Goal: Task Accomplishment & Management: Use online tool/utility

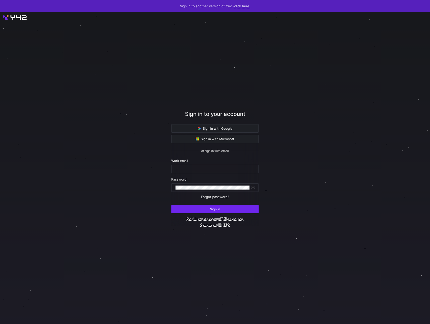
type input "sedona@statsig.com"
click at [187, 207] on span "submit" at bounding box center [215, 209] width 87 height 8
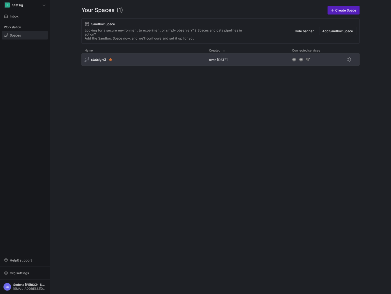
click at [95, 58] on span "statsig v3" at bounding box center [98, 60] width 15 height 4
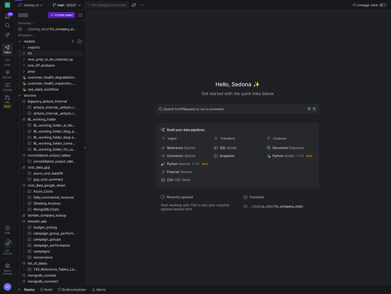
click at [27, 41] on span "models" at bounding box center [47, 42] width 47 height 6
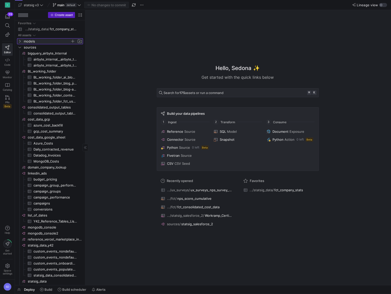
click at [27, 42] on span "models" at bounding box center [47, 42] width 47 height 6
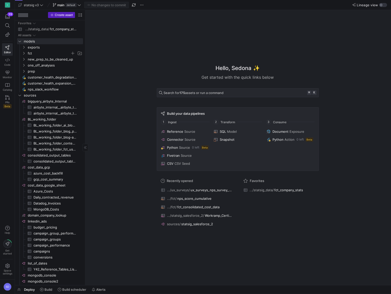
click at [27, 52] on span "fct" at bounding box center [52, 54] width 62 height 6
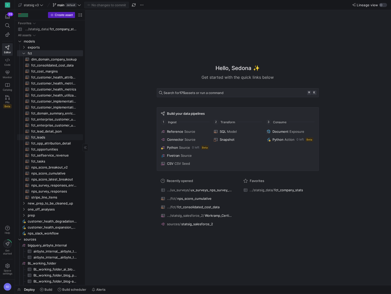
click at [36, 139] on span "fct_leads​​​​​​​​​​" at bounding box center [54, 138] width 46 height 6
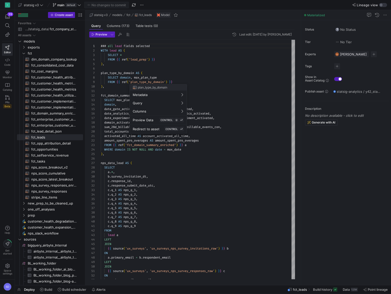
click at [160, 199] on div at bounding box center [195, 147] width 391 height 294
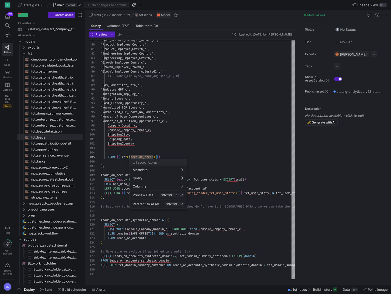
click at [24, 215] on div at bounding box center [195, 147] width 391 height 294
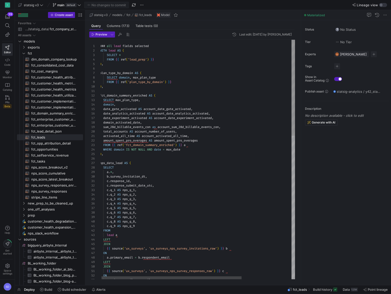
scroll to position [40, 50]
type textarea "c.response_id, c.response_submit_date_utc, c.q_1 AS nps_q_1, c.q_2 AS nps_q_2, …"
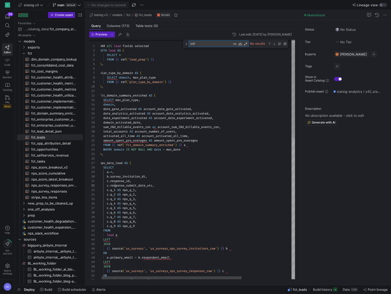
type textarea "sdr"
click at [285, 44] on div "Close (Escape)" at bounding box center [285, 44] width 4 height 4
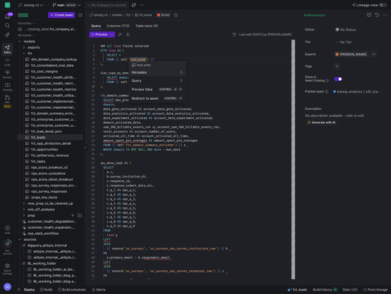
click at [24, 215] on div at bounding box center [195, 147] width 391 height 294
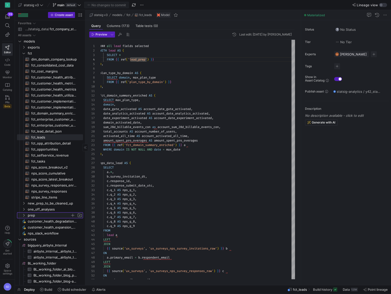
click at [24, 215] on icon "Press SPACE to select this row." at bounding box center [24, 215] width 4 height 3
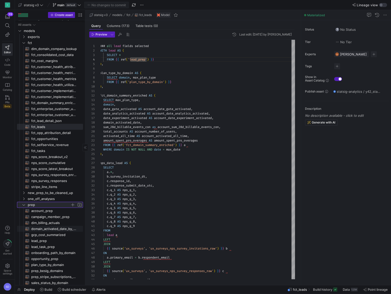
scroll to position [17, 0]
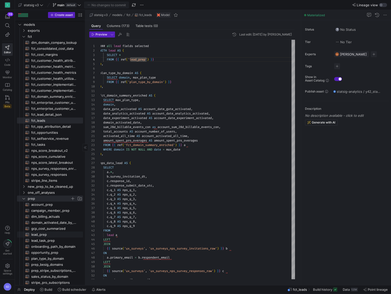
click at [39, 236] on span "lead_prep​​​​​​​​​​" at bounding box center [54, 235] width 46 height 6
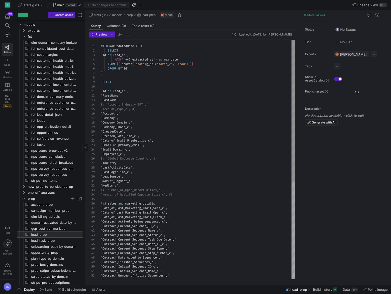
scroll to position [45, 0]
click at [159, 206] on div at bounding box center [195, 147] width 391 height 294
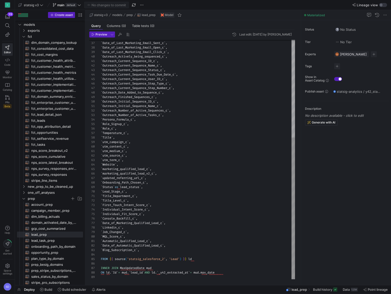
type textarea "`Title_Department_c`, `Title_Level_c`, `First_Touch_Intent_Score_c`, `Individua…"
click at [158, 207] on div "### sales and marketing details ` Date_of_Last_Marketing_Email_Sent_c ` , ` Dat…" at bounding box center [198, 77] width 194 height 405
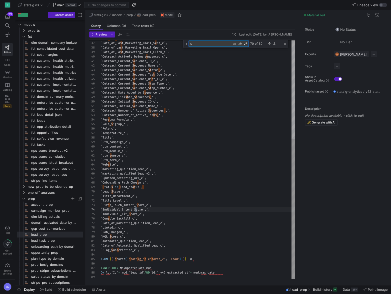
scroll to position [9, 36]
type textarea "s"
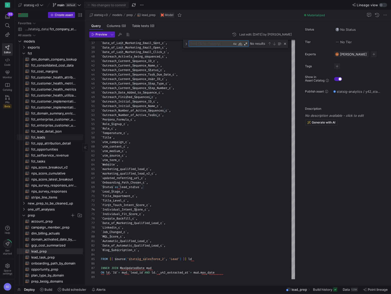
click at [40, 137] on span "fct_leads​​​​​​​​​​" at bounding box center [54, 138] width 46 height 6
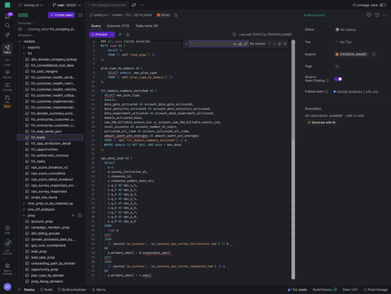
scroll to position [45, 0]
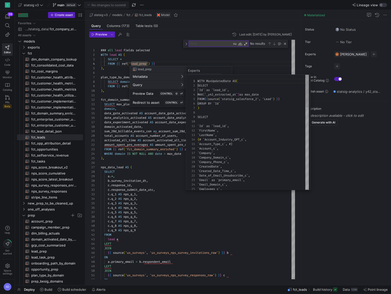
click at [122, 72] on div at bounding box center [195, 147] width 391 height 294
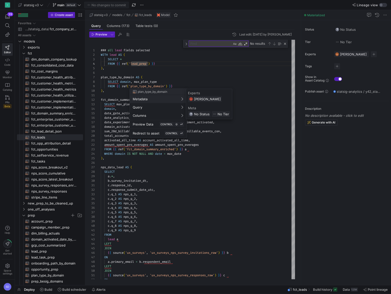
click at [116, 101] on div at bounding box center [195, 147] width 391 height 294
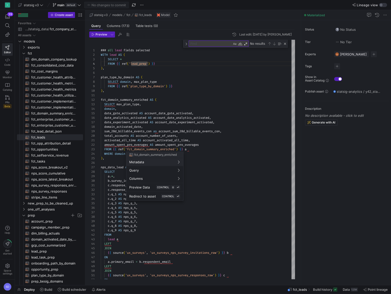
click at [205, 163] on div at bounding box center [195, 147] width 391 height 294
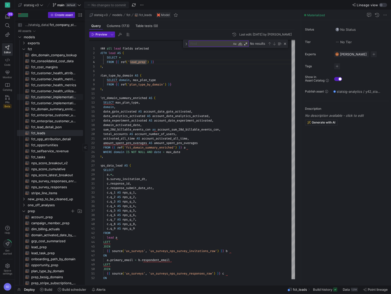
scroll to position [0, 0]
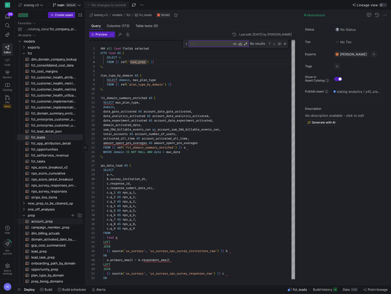
click at [35, 219] on span "account_prep​​​​​​​​​​" at bounding box center [54, 222] width 46 height 6
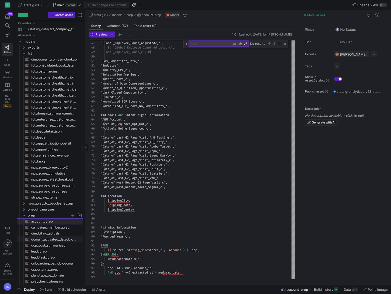
scroll to position [7, 0]
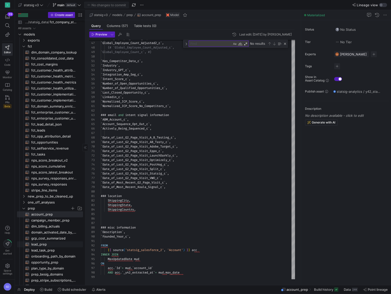
click at [43, 244] on span "lead_prep​​​​​​​​​​" at bounding box center [54, 245] width 46 height 6
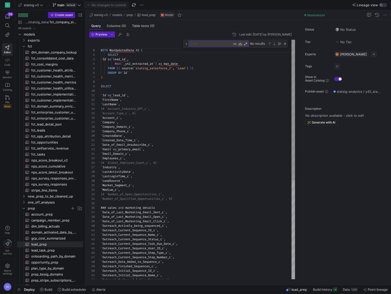
click at [169, 70] on div "### sales and marketing details ` Date_of_Last_Marketing_Email_Sent_c ` , ` Dat…" at bounding box center [198, 244] width 194 height 409
click at [172, 108] on div "### sales and marketing details ` Date_of_Last_Marketing_Email_Sent_c ` , ` Dat…" at bounding box center [198, 244] width 194 height 409
click at [199, 44] on textarea "Find" at bounding box center [210, 44] width 43 height 6
type textarea "`Created_Date_Time_c`, `Date_of_Email_Unsubscribe_c`, `Email` as `primary_email…"
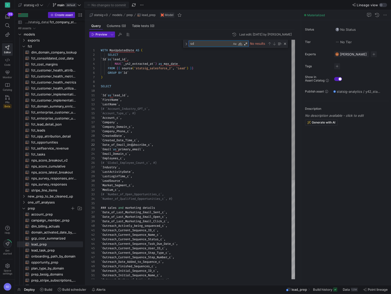
scroll to position [45, 33]
type textarea "sdr"
type textarea "WITH MaxUpdatedDate AS ( SELECT `Id` as `lead_id`, MAX(`_y42_extracted_at`) as …"
click at [163, 69] on div "### sales and marketing details ` Date_of_Last_Marketing_Email_Sent_c ` , ` Dat…" at bounding box center [198, 244] width 194 height 409
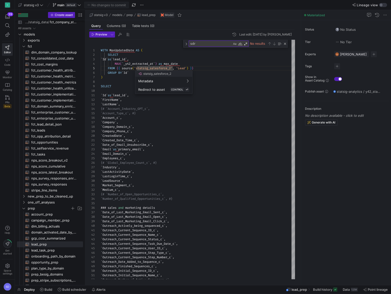
click at [184, 67] on div at bounding box center [195, 147] width 391 height 294
click at [184, 67] on div "### sales and marketing details ` Date_of_Last_Marketing_Email_Sent_c ` , ` Dat…" at bounding box center [198, 244] width 194 height 409
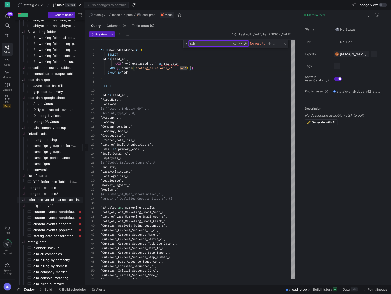
scroll to position [0, 0]
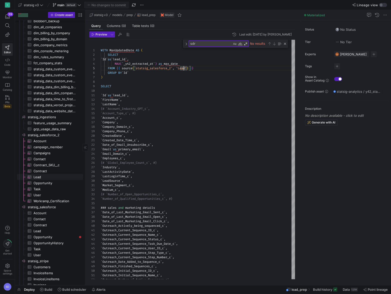
click at [37, 177] on span "Lead​​​​​​​​​" at bounding box center [56, 177] width 44 height 6
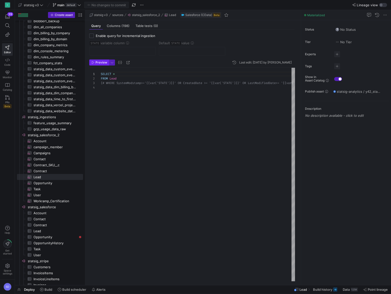
click at [101, 64] on span "Preview" at bounding box center [102, 63] width 12 height 4
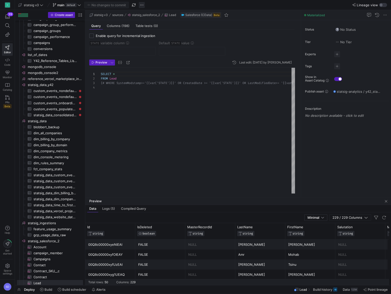
click at [142, 5] on span "button" at bounding box center [142, 5] width 6 height 6
click at [149, 29] on span "Open Git history" at bounding box center [160, 28] width 26 height 4
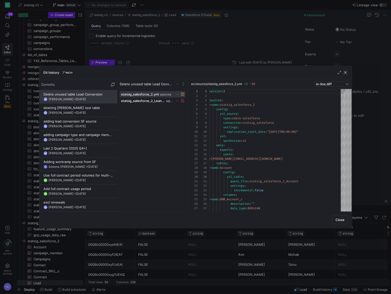
click at [345, 74] on span "button" at bounding box center [345, 72] width 5 height 5
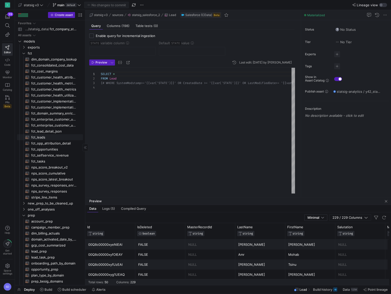
click at [38, 136] on span "fct_leads​​​​​​​​​​" at bounding box center [54, 138] width 46 height 6
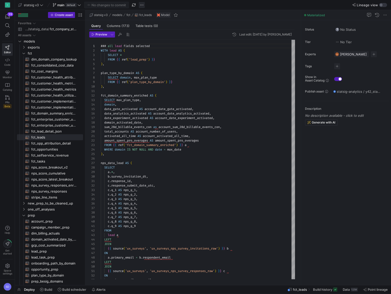
click at [140, 5] on span "button" at bounding box center [142, 5] width 6 height 6
click at [151, 29] on span "Open Git history" at bounding box center [160, 28] width 26 height 4
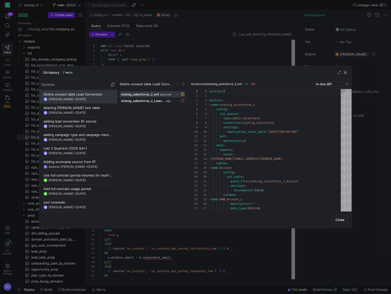
click at [344, 72] on span "button" at bounding box center [345, 72] width 5 height 5
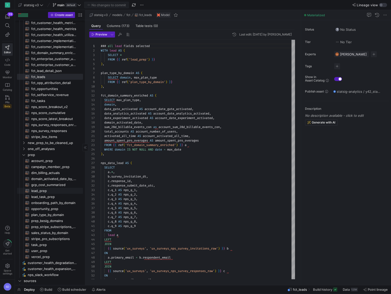
click at [36, 192] on span "lead_prep​​​​​​​​​​" at bounding box center [54, 191] width 46 height 6
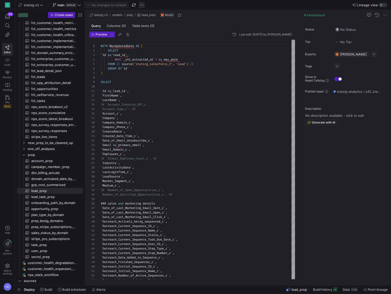
click at [141, 4] on span "button" at bounding box center [142, 5] width 6 height 6
click at [152, 28] on span "Open Git history" at bounding box center [160, 28] width 26 height 4
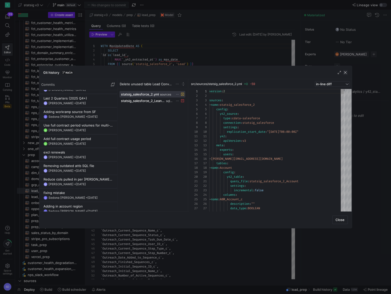
click at [345, 71] on span "button" at bounding box center [345, 72] width 5 height 5
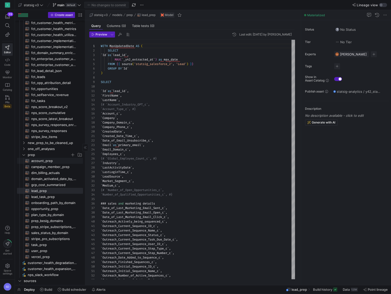
click at [44, 157] on span "prep" at bounding box center [49, 155] width 43 height 6
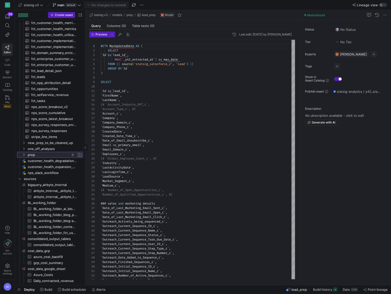
click at [37, 155] on span "prep" at bounding box center [49, 155] width 43 height 6
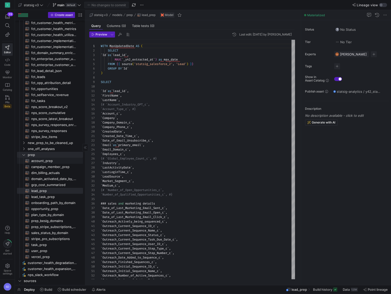
click at [45, 161] on span "account_prep​​​​​​​​​​" at bounding box center [54, 161] width 46 height 6
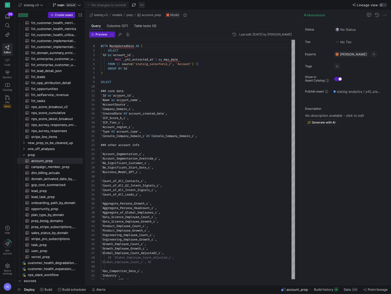
click at [142, 3] on span "button" at bounding box center [142, 5] width 6 height 6
click at [152, 29] on span "Open Git history" at bounding box center [160, 28] width 26 height 4
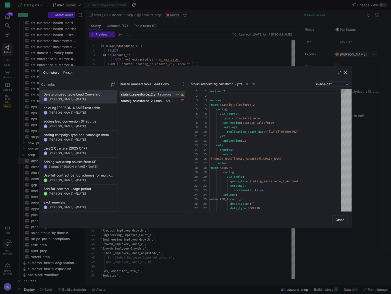
click at [345, 72] on span "button" at bounding box center [345, 72] width 5 height 5
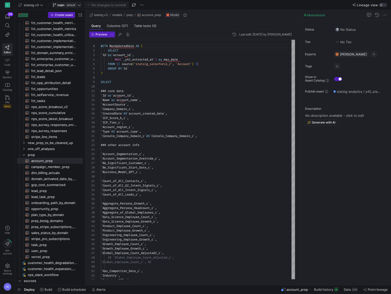
click at [72, 2] on span at bounding box center [67, 5] width 30 height 6
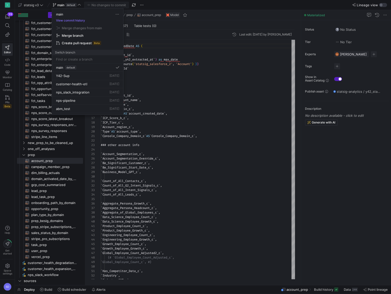
click at [105, 1] on div at bounding box center [195, 147] width 391 height 294
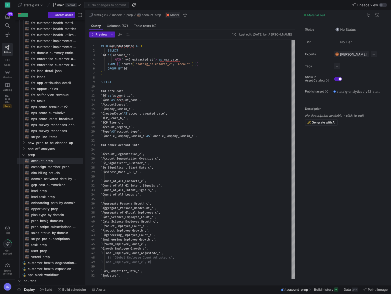
click at [103, 4] on div "No changes to commit" at bounding box center [106, 5] width 45 height 7
click at [143, 5] on span "button" at bounding box center [142, 5] width 6 height 6
click at [152, 29] on span "Open Git history" at bounding box center [160, 28] width 26 height 4
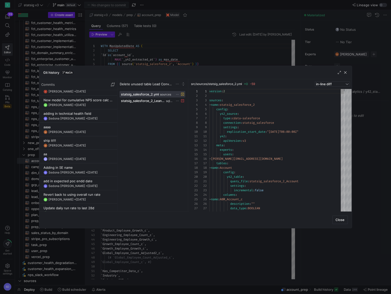
scroll to position [320, 0]
click at [66, 169] on y42-git-commit-item "Adding in SE name SD Sedona [PERSON_NAME] • [DATE]" at bounding box center [79, 169] width 70 height 9
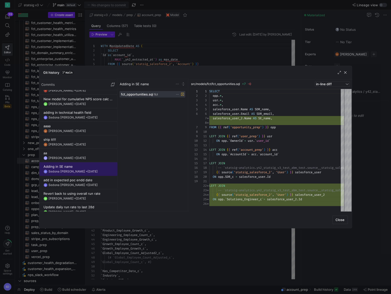
scroll to position [45, 0]
click at [346, 73] on span "button" at bounding box center [345, 72] width 5 height 5
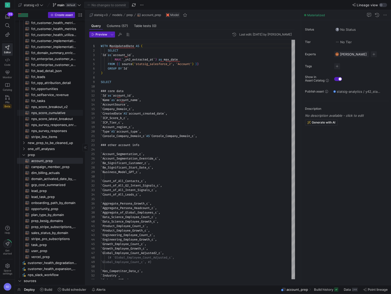
scroll to position [0, 0]
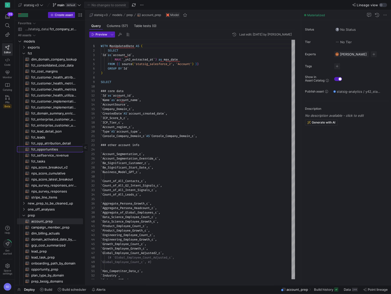
click at [48, 149] on span "fct_opportunities​​​​​​​​​​" at bounding box center [54, 150] width 46 height 6
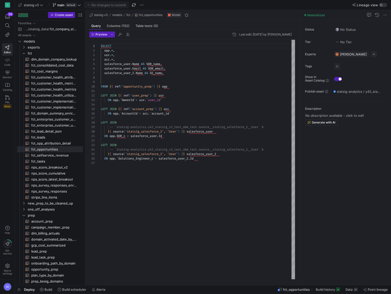
click at [180, 113] on div "SELECT opp . * , usr . * , acc . * , salesforce_user . Name AS SDR_name , sales…" at bounding box center [198, 160] width 194 height 240
click at [198, 91] on div at bounding box center [195, 147] width 391 height 294
click at [149, 107] on div "SELECT opp . * , usr . * , acc . * , salesforce_user . Name AS SDR_name , sales…" at bounding box center [198, 160] width 194 height 240
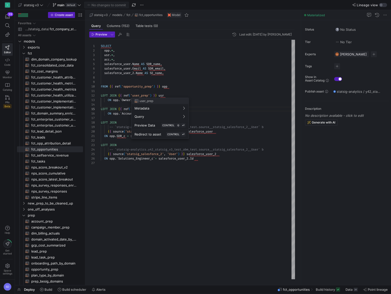
click at [142, 96] on div at bounding box center [195, 147] width 391 height 294
click at [181, 90] on div at bounding box center [195, 147] width 391 height 294
click at [169, 73] on div "SELECT opp . * , usr . * , acc . * , salesforce_user . Name AS SDR_name , sales…" at bounding box center [198, 160] width 194 height 240
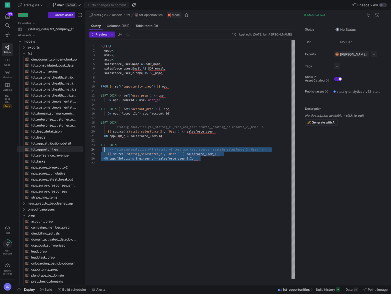
scroll to position [9, 2]
drag, startPoint x: 211, startPoint y: 159, endPoint x: 102, endPoint y: 145, distance: 110.3
click at [102, 145] on div "SELECT opp . * , usr . * , acc . * , salesforce_user . Name AS SDR_name , sales…" at bounding box center [198, 160] width 194 height 240
click at [222, 162] on div "SELECT opp . * , usr . * , acc . * , salesforce_user . Name AS SDR_name , sales…" at bounding box center [198, 160] width 194 height 240
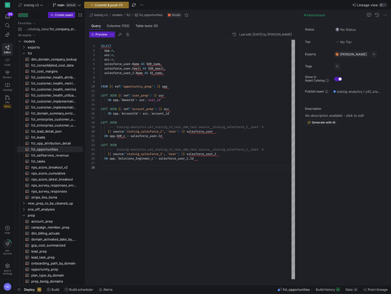
scroll to position [0, 97]
click at [99, 166] on div "28" at bounding box center [95, 167] width 12 height 5
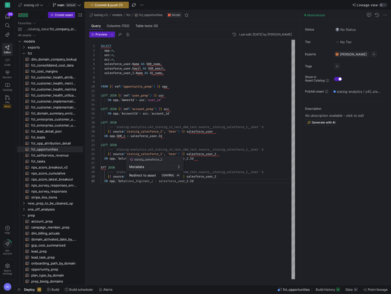
click at [101, 166] on div at bounding box center [195, 147] width 391 height 294
click at [101, 168] on div "SELECT opp . * , usr . * , acc . * , salesforce_user . Name AS SDR_name , sales…" at bounding box center [198, 160] width 194 height 240
click at [117, 192] on div "SELECT opp . * , usr . * , acc . * , salesforce_user . Name AS SDR_name , sales…" at bounding box center [198, 160] width 194 height 240
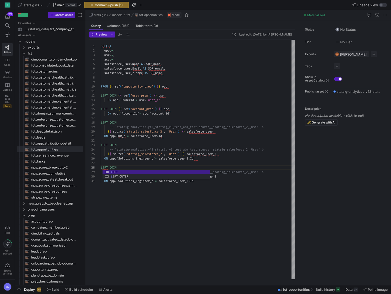
scroll to position [0, 97]
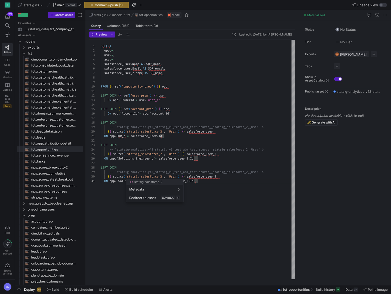
click at [139, 176] on div at bounding box center [195, 147] width 391 height 294
click at [221, 176] on div at bounding box center [195, 147] width 391 height 294
click at [221, 176] on div "SELECT opp . * , usr . * , acc . * , salesforce_user . Name AS SDR_name , sales…" at bounding box center [198, 160] width 194 height 240
drag, startPoint x: 119, startPoint y: 181, endPoint x: 154, endPoint y: 180, distance: 35.3
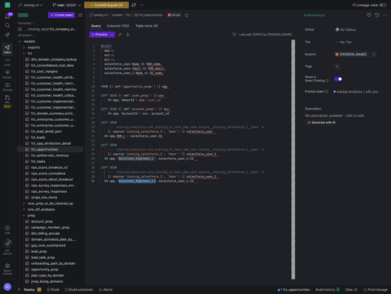
click at [154, 180] on div "SELECT opp . * , usr . * , acc . * , salesforce_user . Name AS SDR_name , sales…" at bounding box center [198, 160] width 194 height 240
type textarea "ON opp.SDR_c = [URL][DOMAIN_NAME] LEFT JOIN -- `statsig-analytics.y42_statsig_v…"
click at [144, 5] on span "button" at bounding box center [142, 5] width 6 height 6
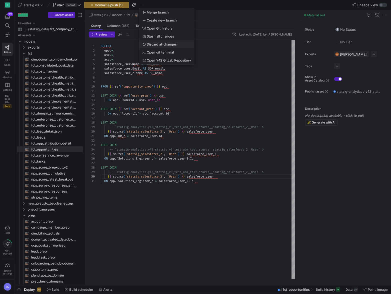
click at [153, 45] on span "Discard all changes" at bounding box center [162, 44] width 30 height 4
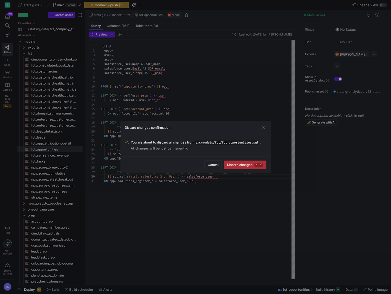
click at [252, 162] on span "submit" at bounding box center [245, 165] width 42 height 8
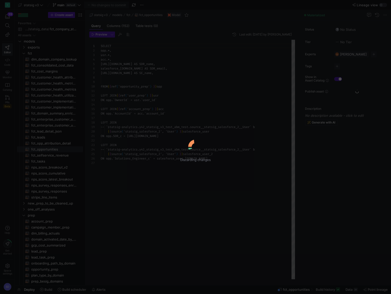
scroll to position [45, 0]
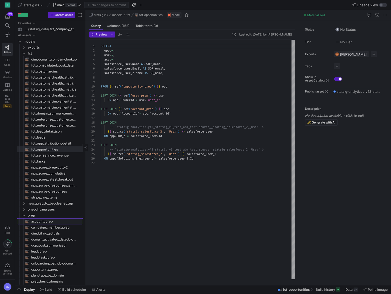
click at [40, 223] on span "account_prep​​​​​​​​​​" at bounding box center [54, 222] width 46 height 6
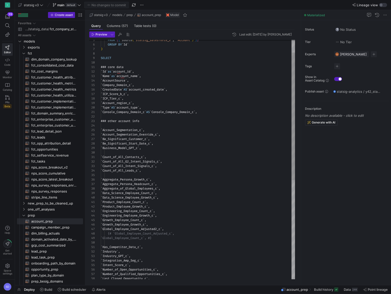
type textarea "`Product_Employee_Count_c`, `Product_Employee_Growth_c`, `Engineering_Employee_…"
click at [127, 221] on div "` Growth_Employee_Growth_c ` , ` Global_Employee_Count_Adjusted2_c ` , {# `Glob…" at bounding box center [198, 241] width 194 height 450
type textarea "m"
type textarea "`Has_Competitor_Data_c`, `Industry`, `Industry_GPT_c`, `Integration_Amp_Seg_c`,…"
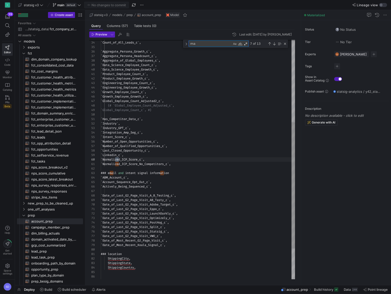
scroll to position [45, 18]
type textarea "ma"
type textarea "`Product_Employee_Count_c`, `Product_Employee_Growth_c`, `Engineering_Employee_…"
type textarea "m"
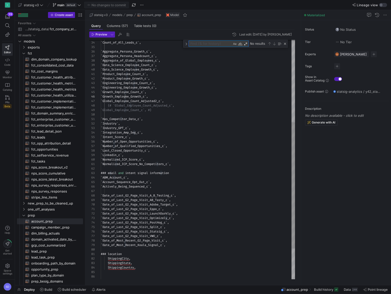
type textarea "`Normalized_ICP_Score_No_Competitors_c`, ### email and intent signal informatio…"
click at [179, 167] on div "` Growth_Employee_Growth_c ` , ` Global_Employee_Count_Adjusted2_c ` , {# `Glob…" at bounding box center [198, 110] width 194 height 454
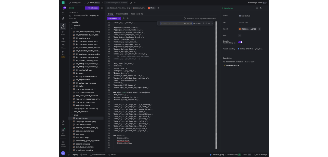
scroll to position [5, 0]
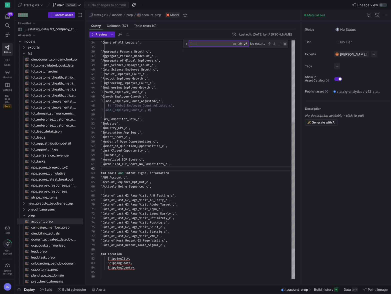
click at [285, 45] on div "Close (Escape)" at bounding box center [285, 44] width 4 height 4
